Goal: Transaction & Acquisition: Purchase product/service

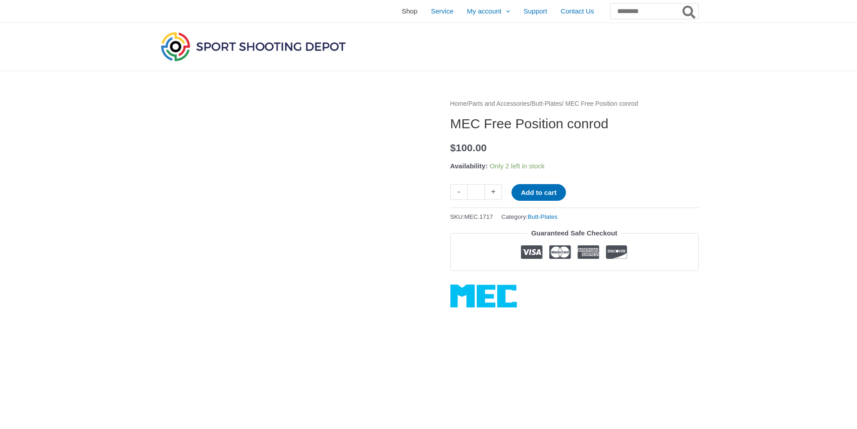
click at [402, 15] on span "Shop" at bounding box center [410, 11] width 16 height 22
click at [562, 101] on link "Butt-Plates" at bounding box center [546, 103] width 30 height 7
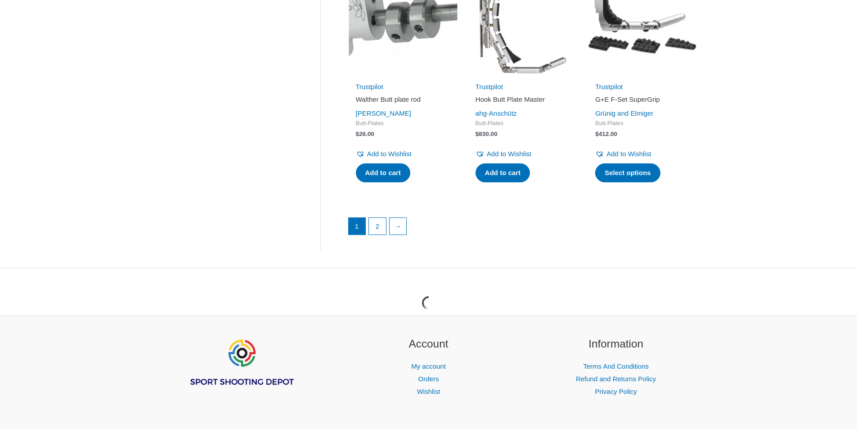
scroll to position [1304, 0]
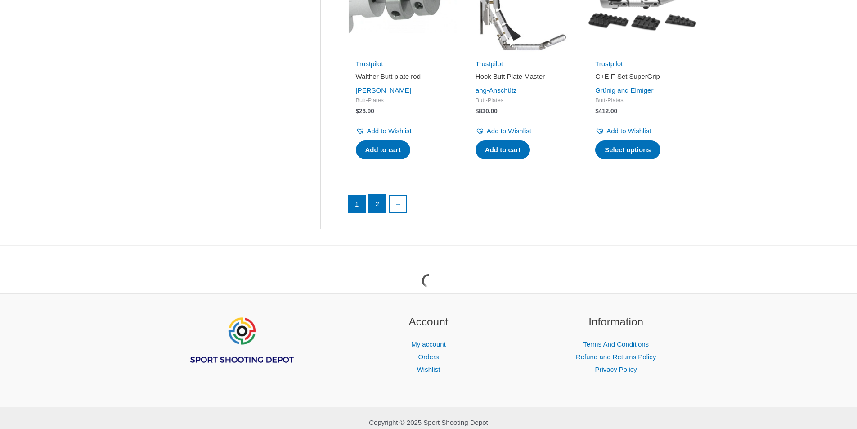
click at [380, 205] on link "2" at bounding box center [377, 204] width 17 height 18
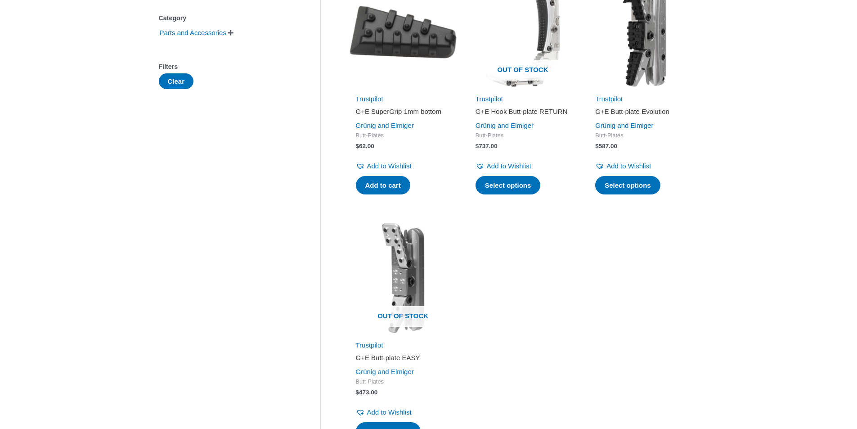
scroll to position [135, 0]
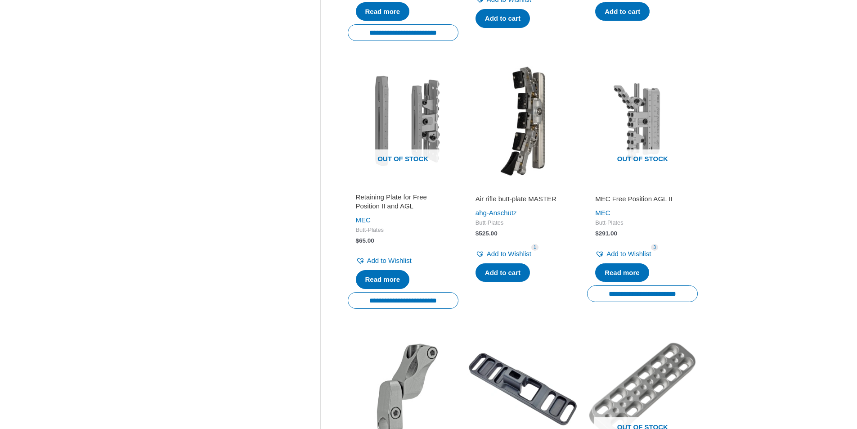
scroll to position [383, 0]
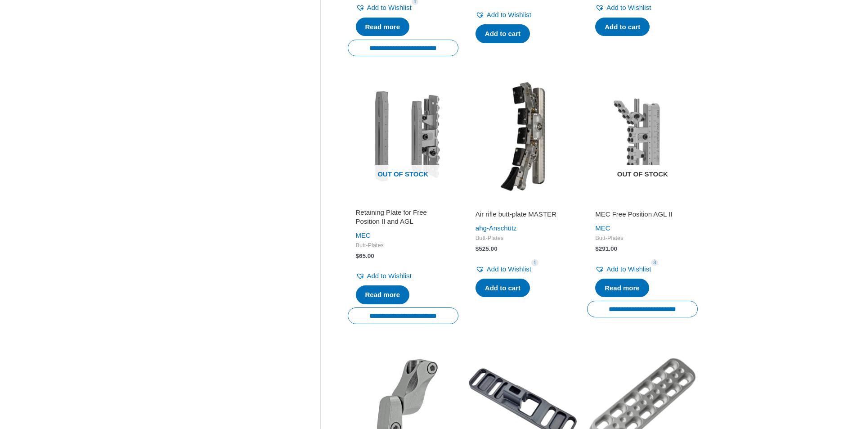
click at [652, 133] on img at bounding box center [642, 136] width 111 height 111
